Goal: Find specific page/section: Find specific page/section

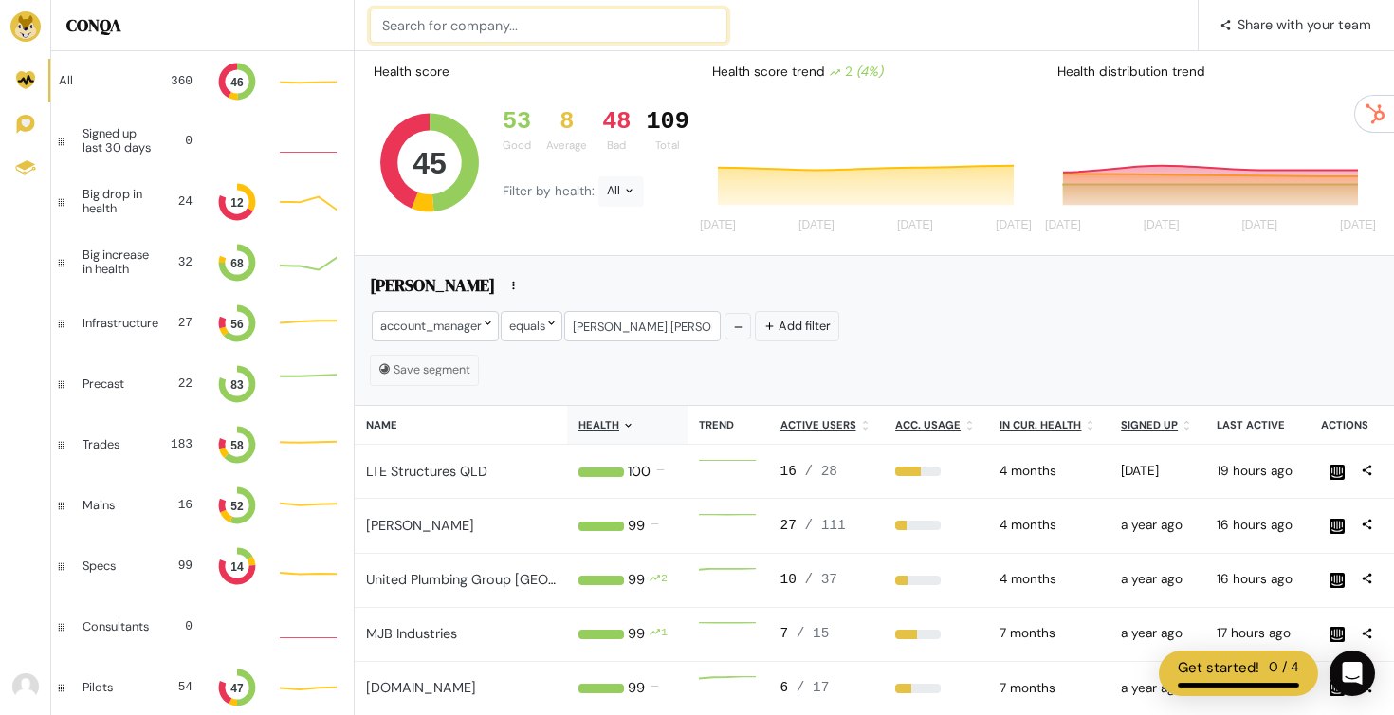
click at [523, 17] on input at bounding box center [548, 26] width 357 height 34
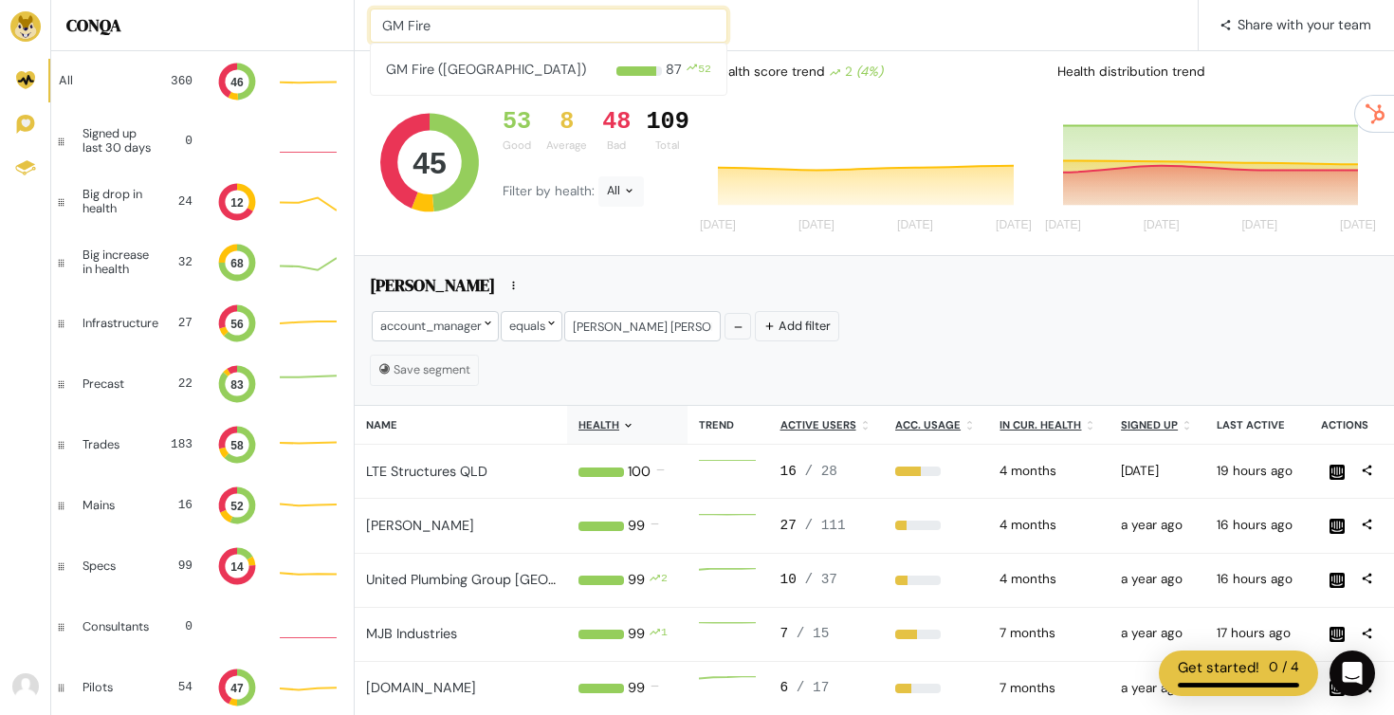
type input "GM Fire"
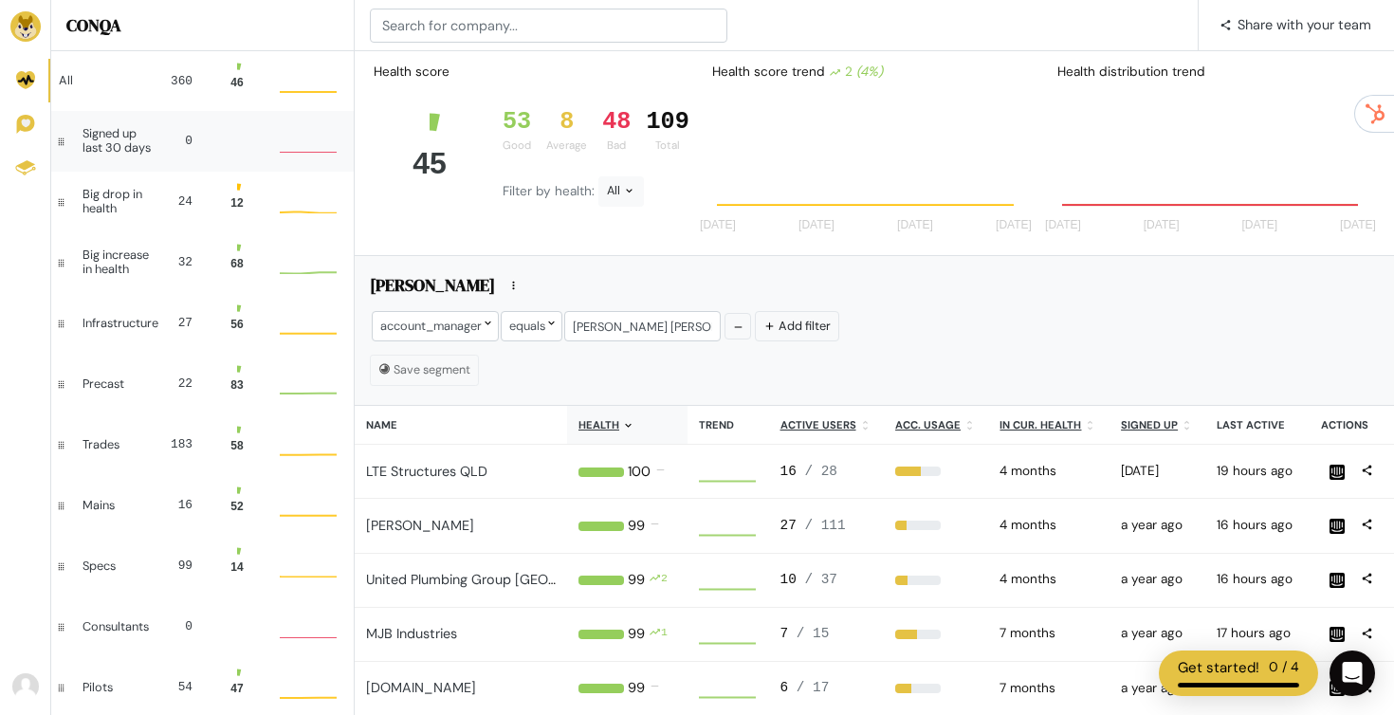
scroll to position [51, 57]
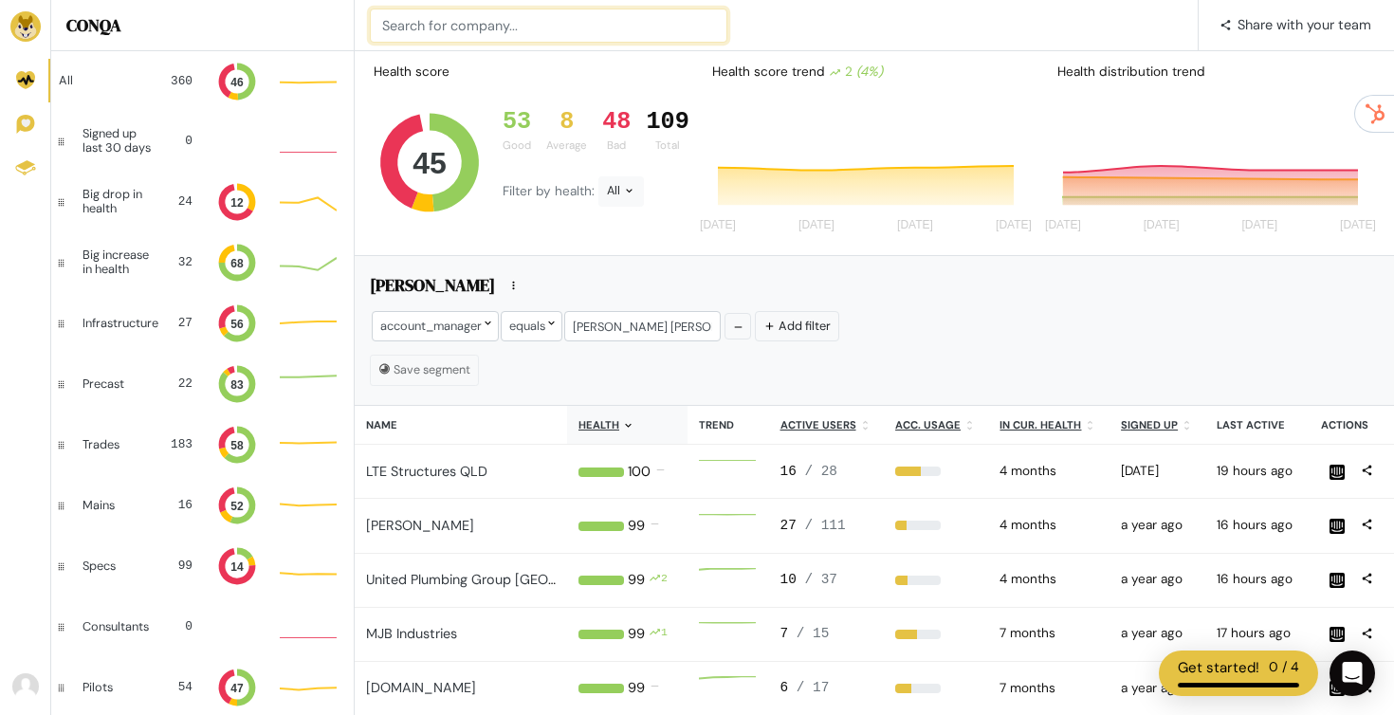
click at [429, 27] on input at bounding box center [548, 26] width 357 height 34
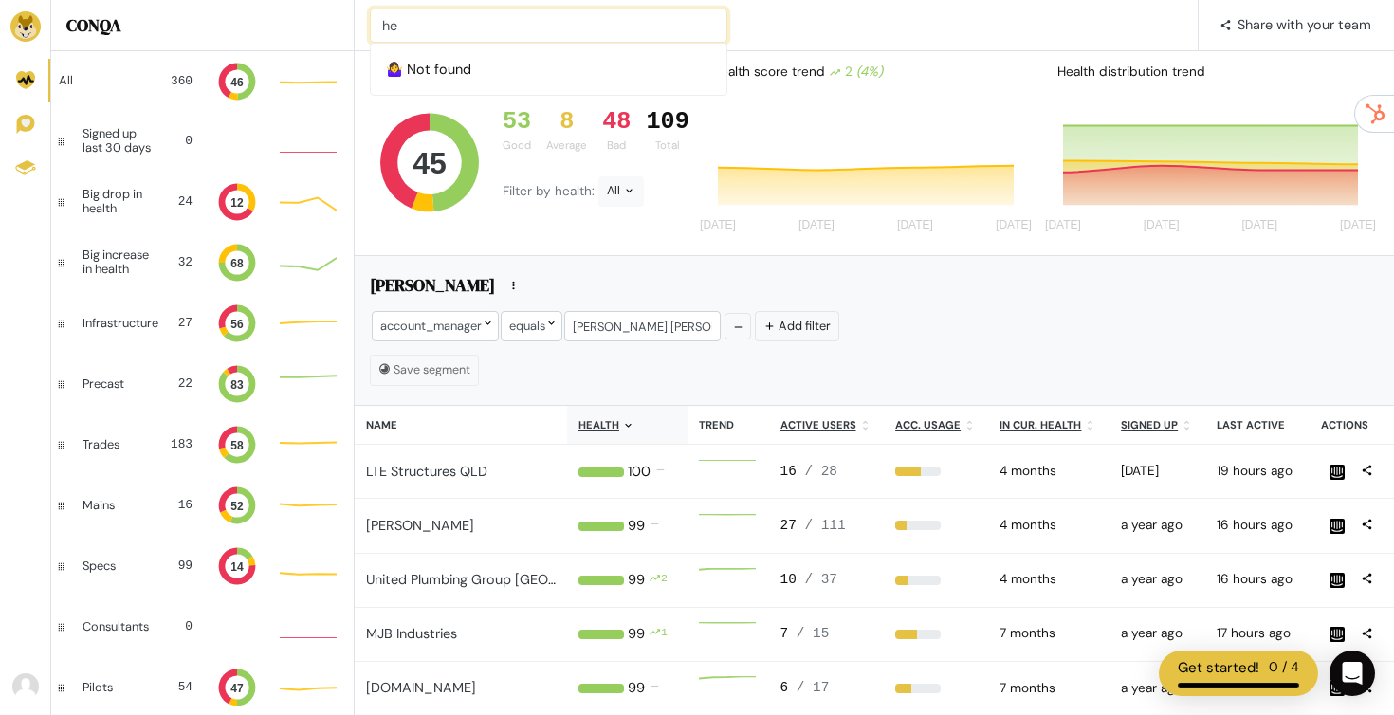
type input "h"
click at [475, 22] on input at bounding box center [548, 26] width 357 height 34
type input "total precast"
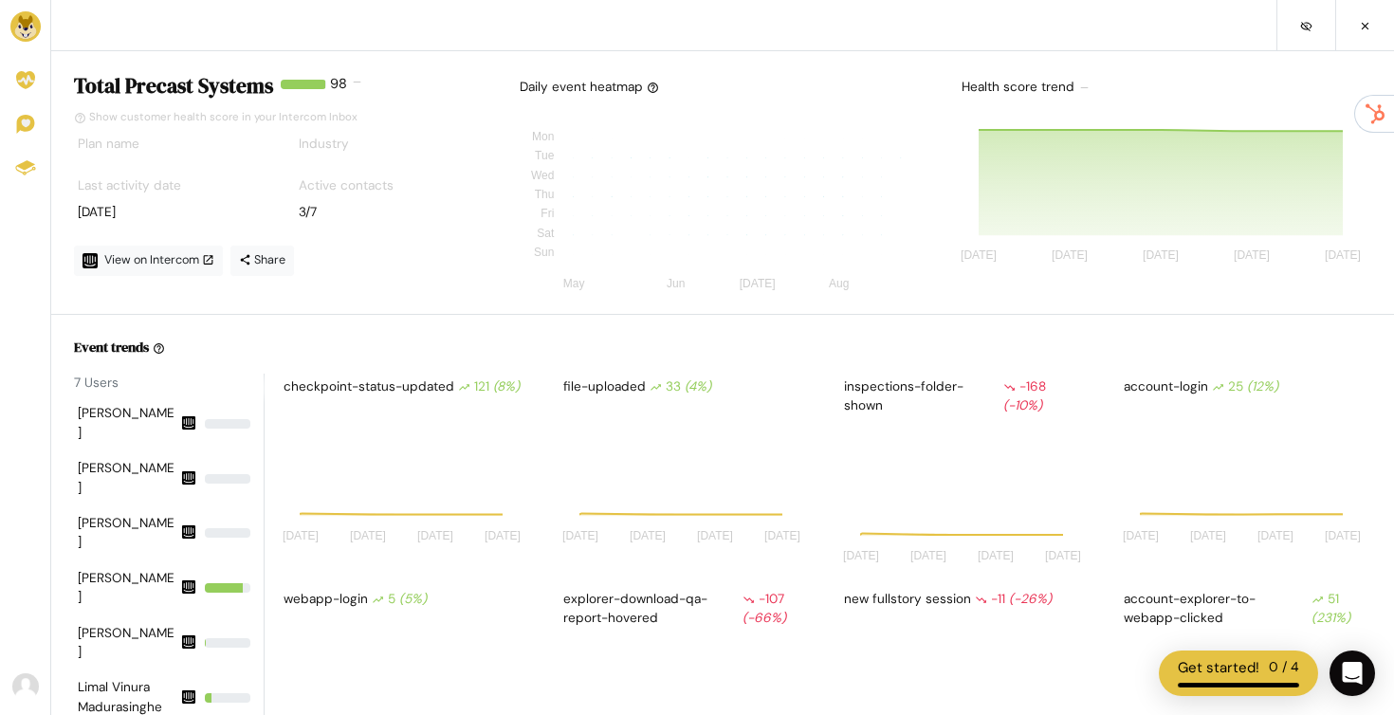
scroll to position [166, 251]
